Goal: Navigation & Orientation: Find specific page/section

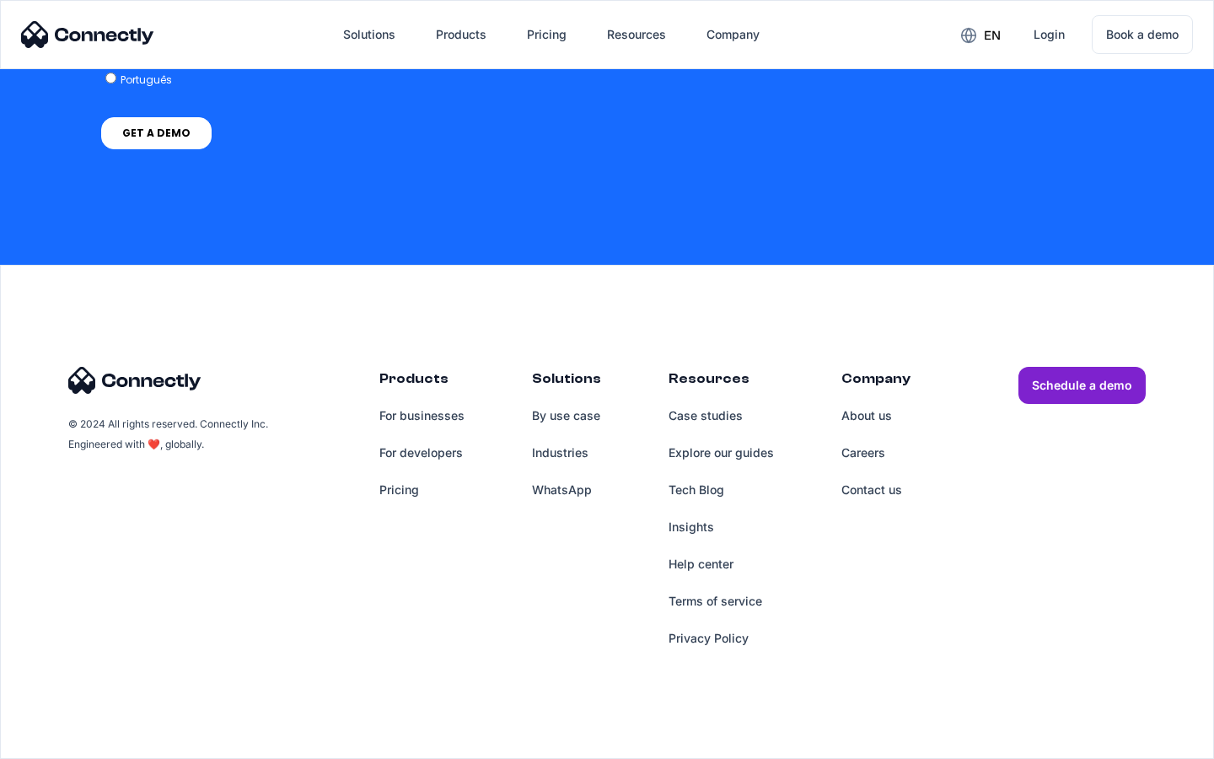
scroll to position [6933, 0]
